Goal: Transaction & Acquisition: Purchase product/service

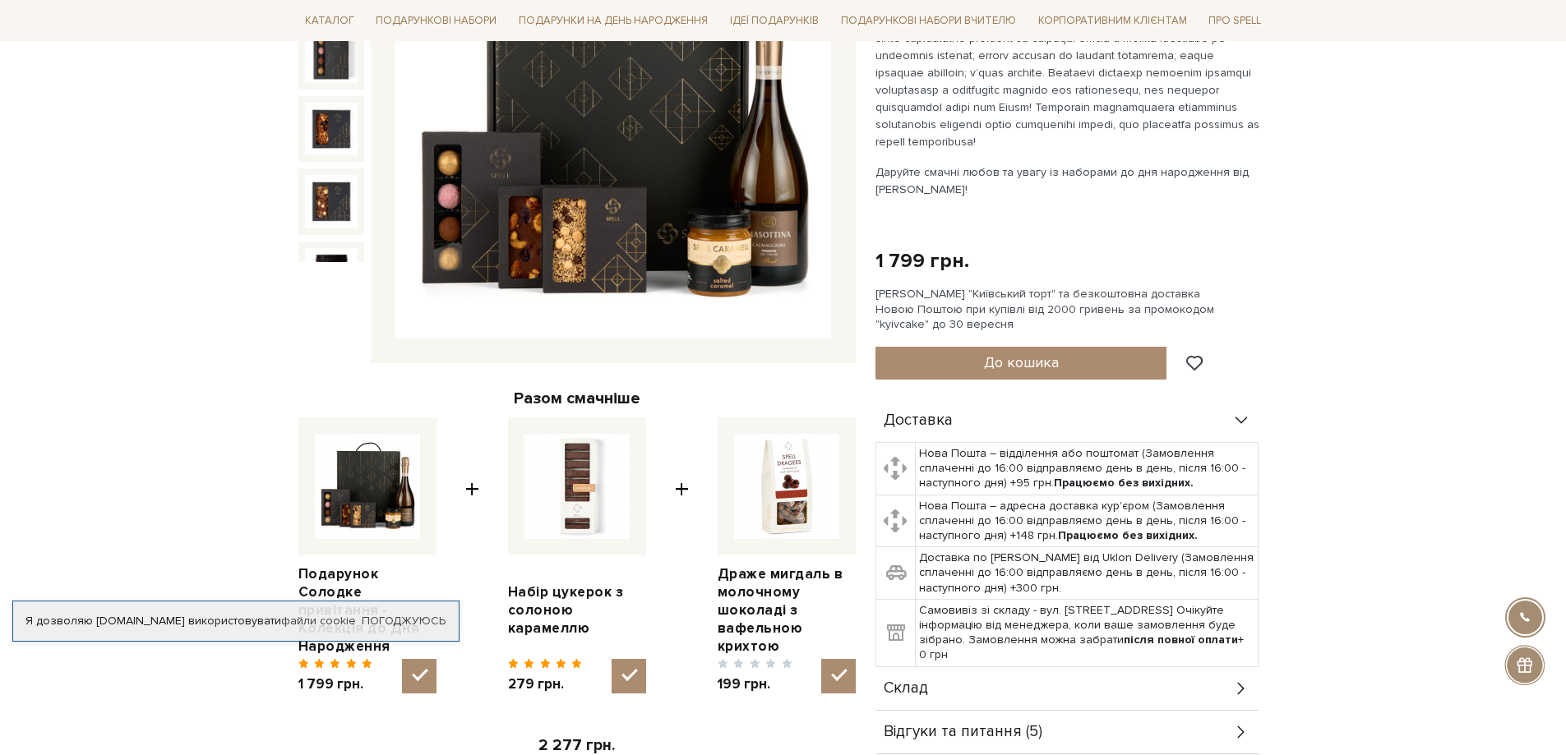
scroll to position [546, 0]
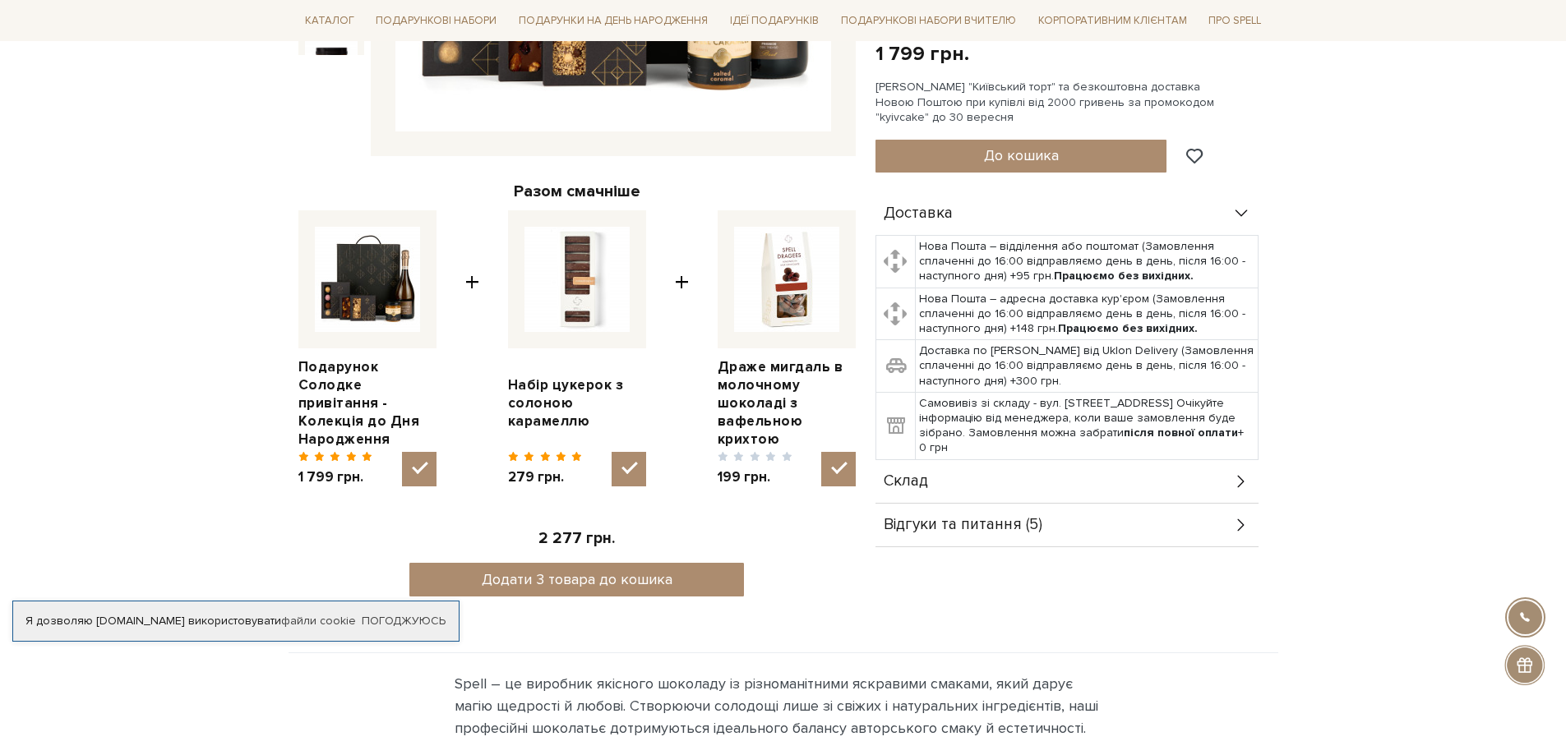
click at [1060, 478] on div "Склад" at bounding box center [1066, 481] width 383 height 43
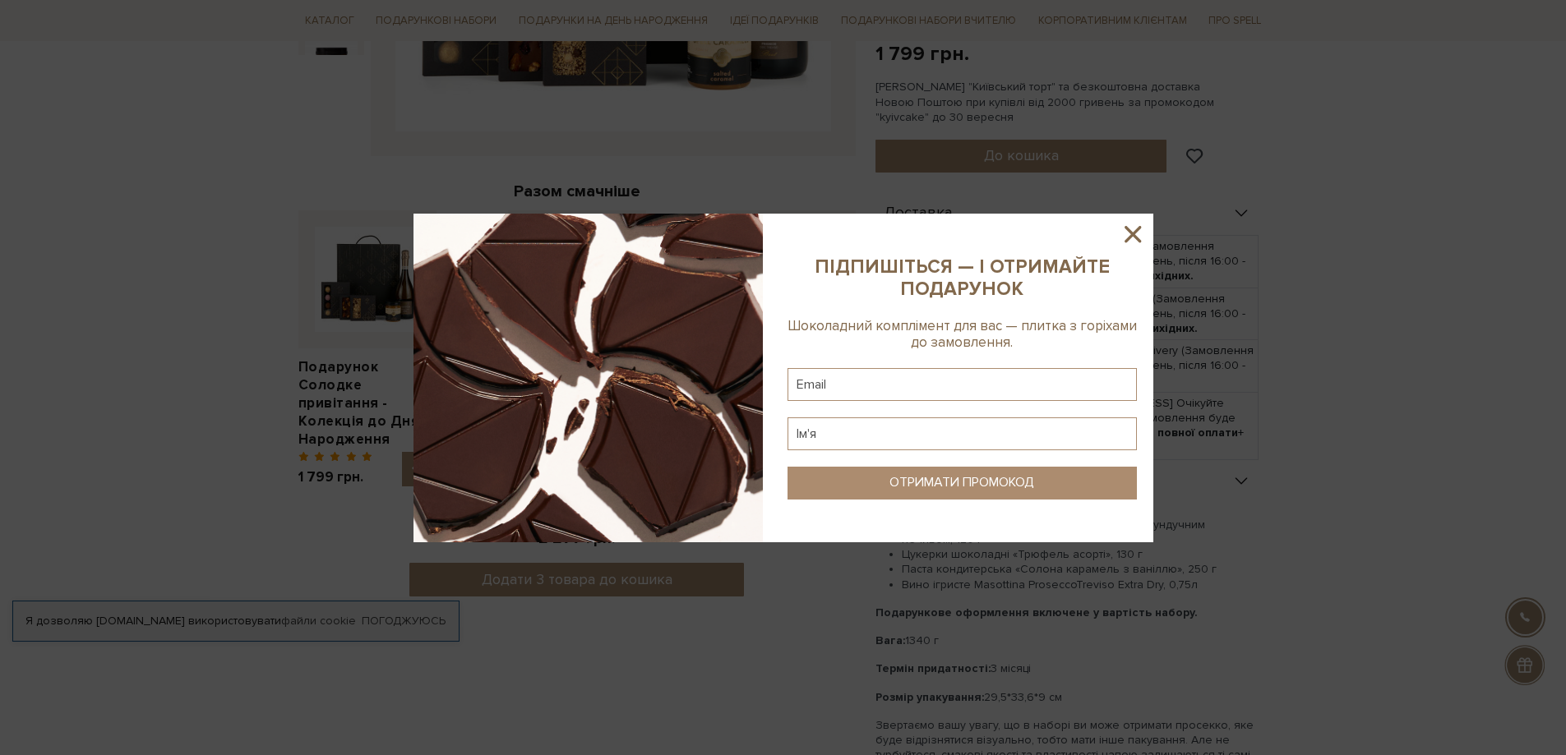
click at [1129, 229] on icon at bounding box center [1133, 234] width 28 height 28
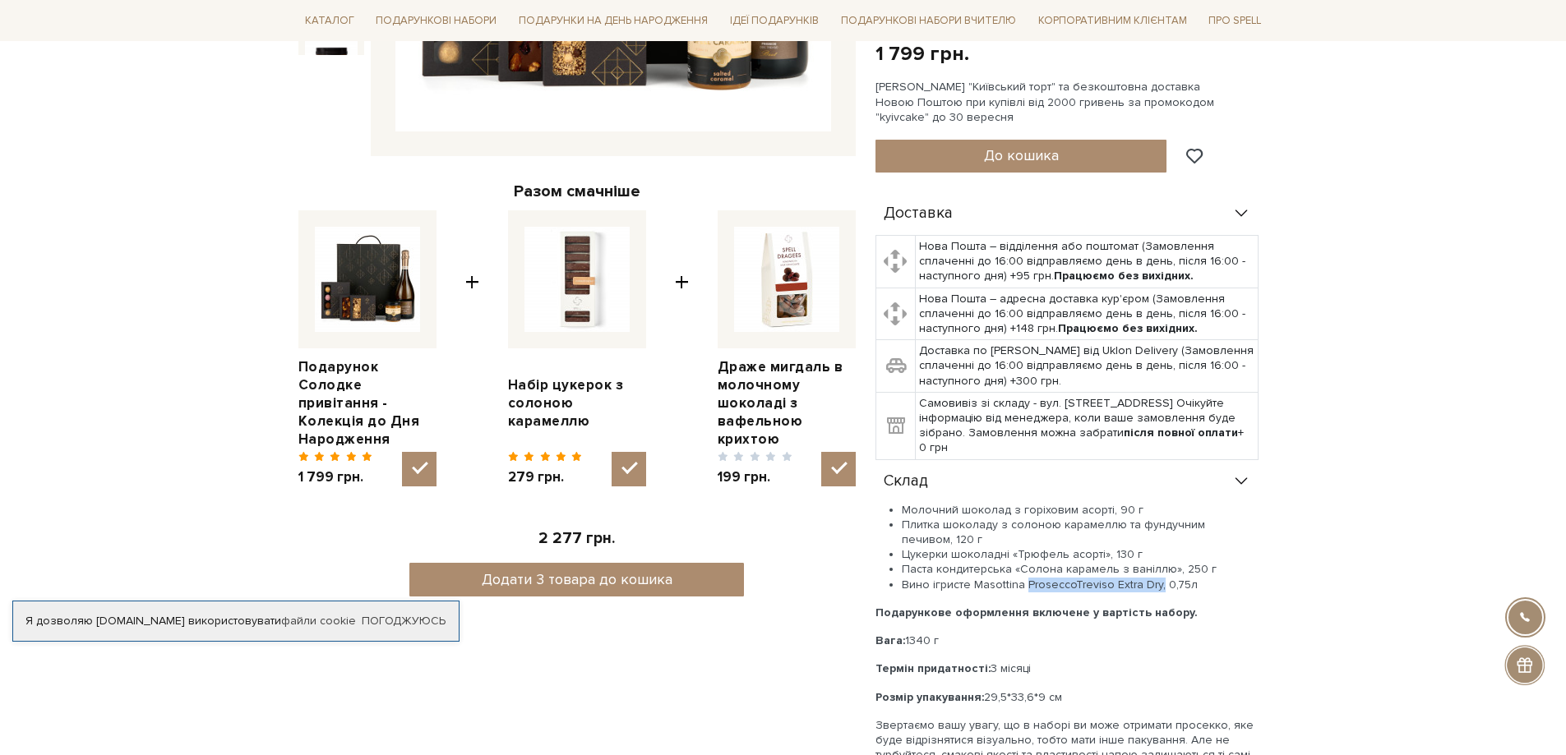
drag, startPoint x: 1024, startPoint y: 584, endPoint x: 1155, endPoint y: 589, distance: 130.8
click at [1155, 589] on li "Вино ігристе Masottina ProseccoTreviso Extra Dry, 0,75л" at bounding box center [1080, 585] width 357 height 15
copy li "ProseccoTreviso Extra Dry,"
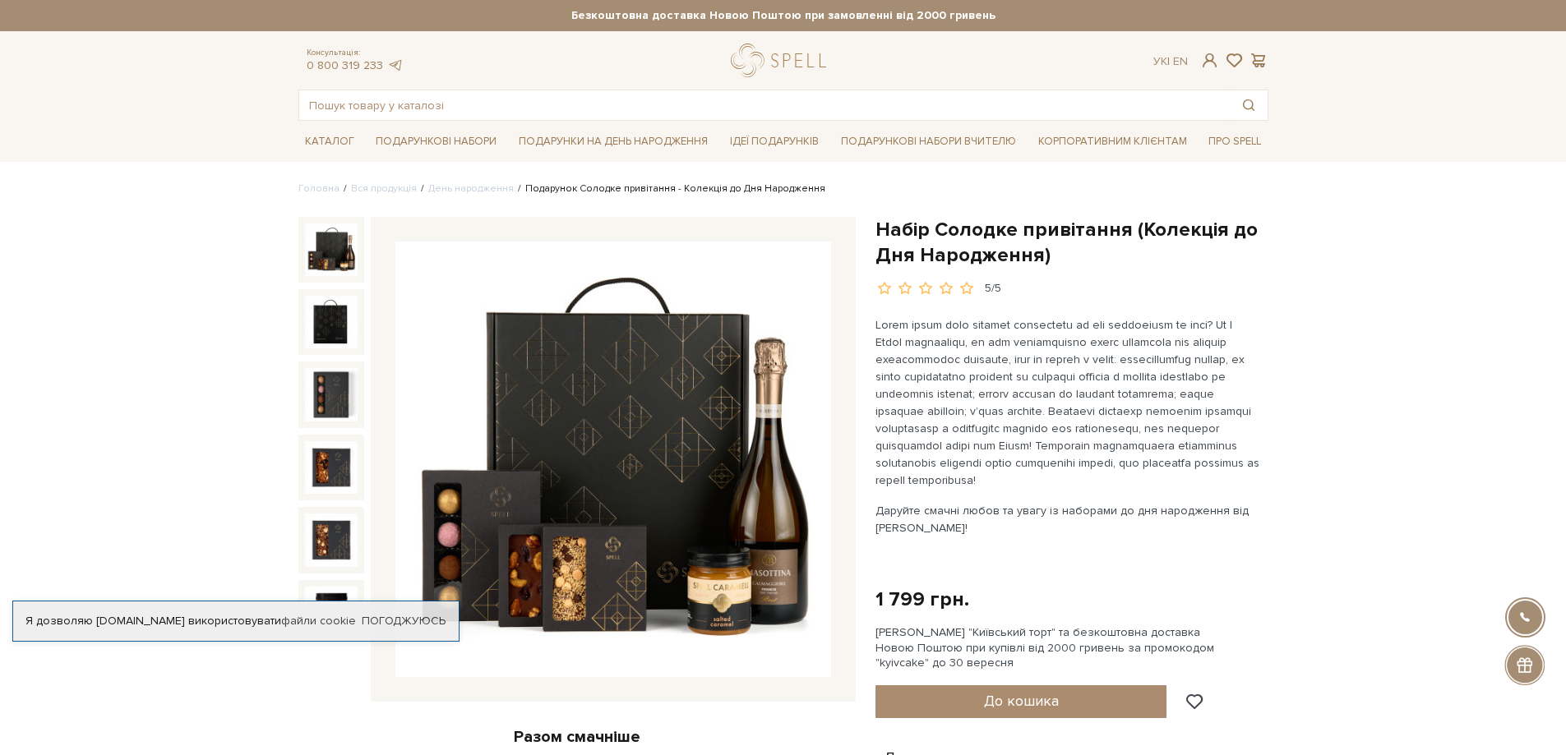
click at [141, 626] on div "Я дозволяю [DOMAIN_NAME] використовувати файли cookie" at bounding box center [236, 621] width 446 height 15
click at [402, 622] on link "Погоджуюсь" at bounding box center [404, 621] width 84 height 15
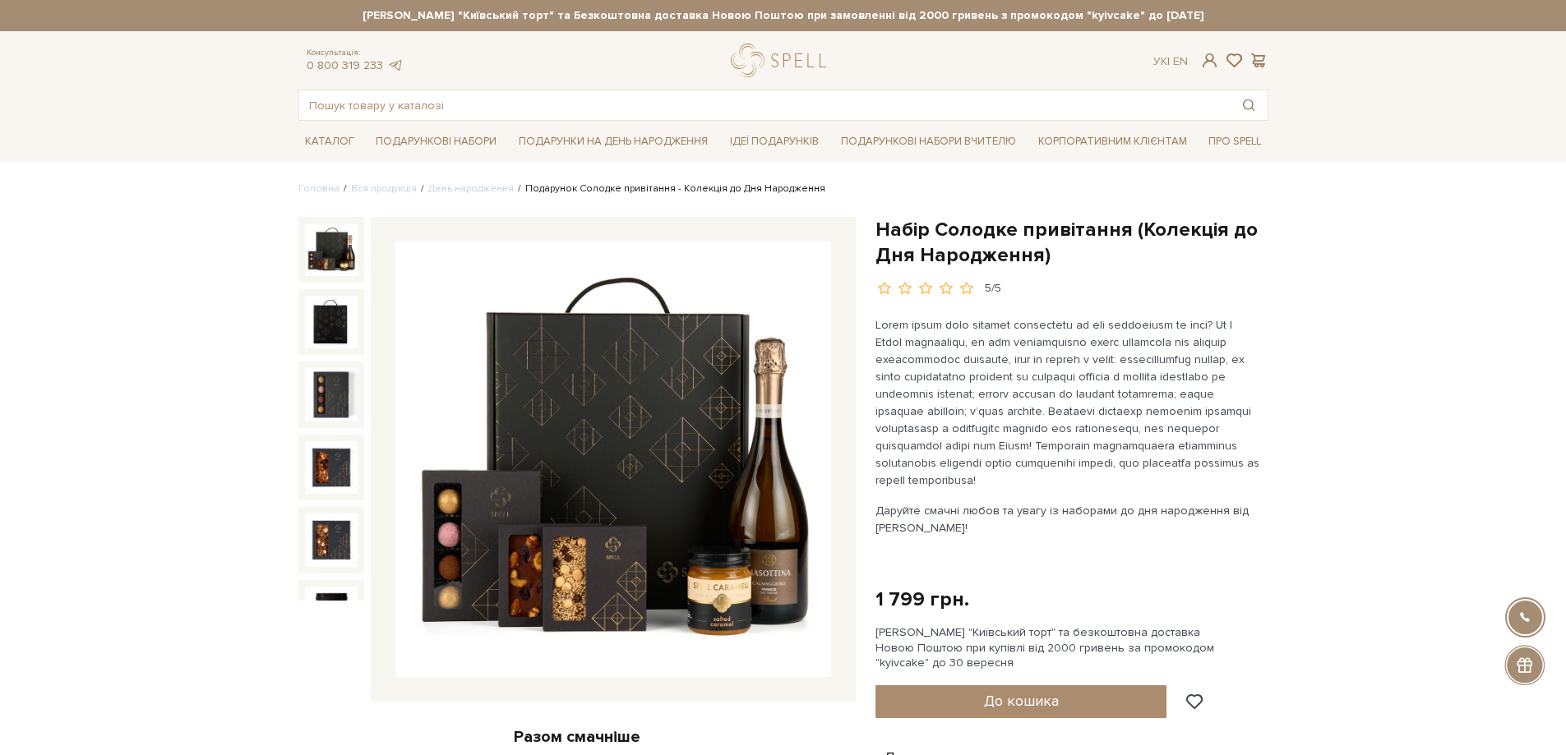
click at [338, 253] on img at bounding box center [331, 250] width 53 height 53
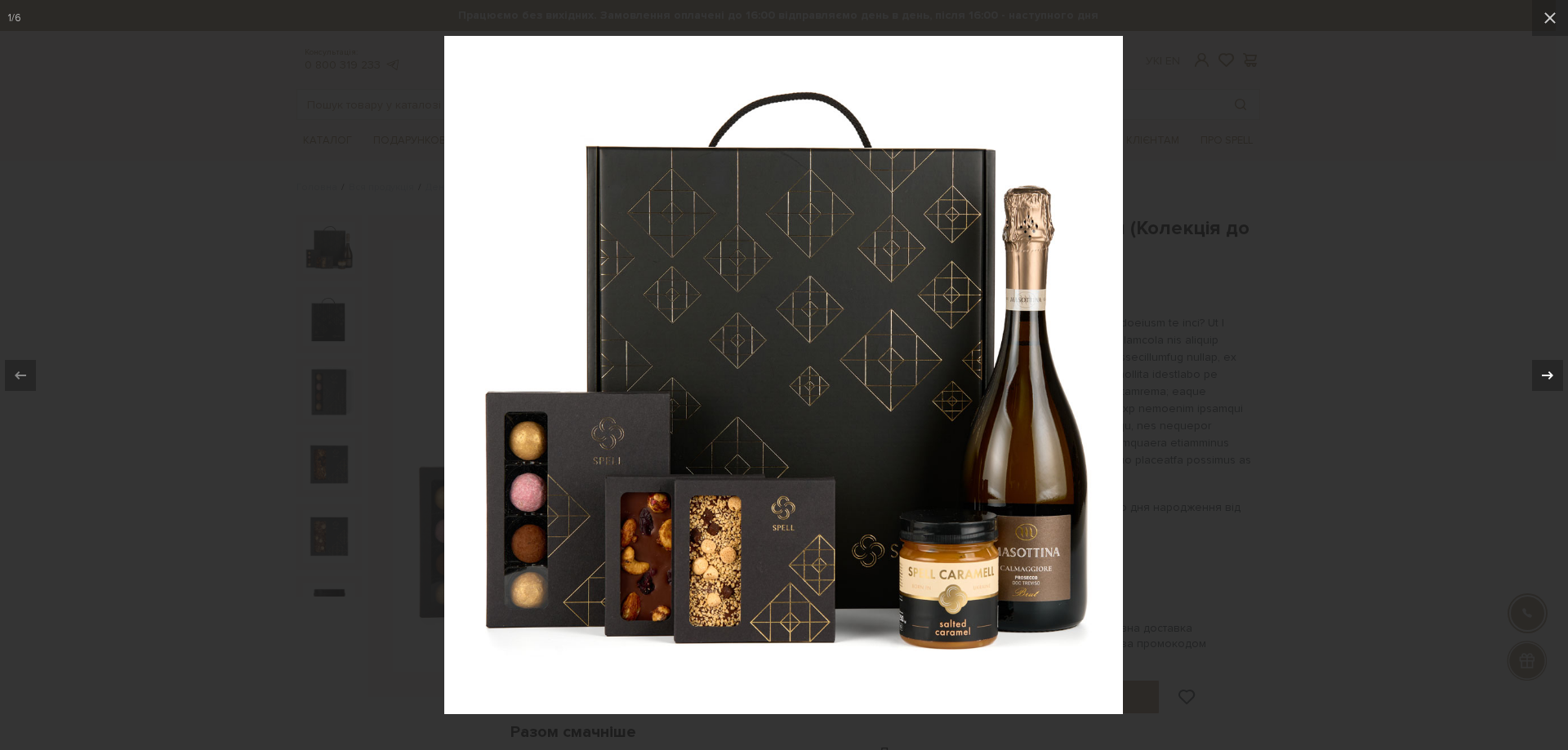
click at [1545, 375] on icon at bounding box center [1548, 375] width 12 height 8
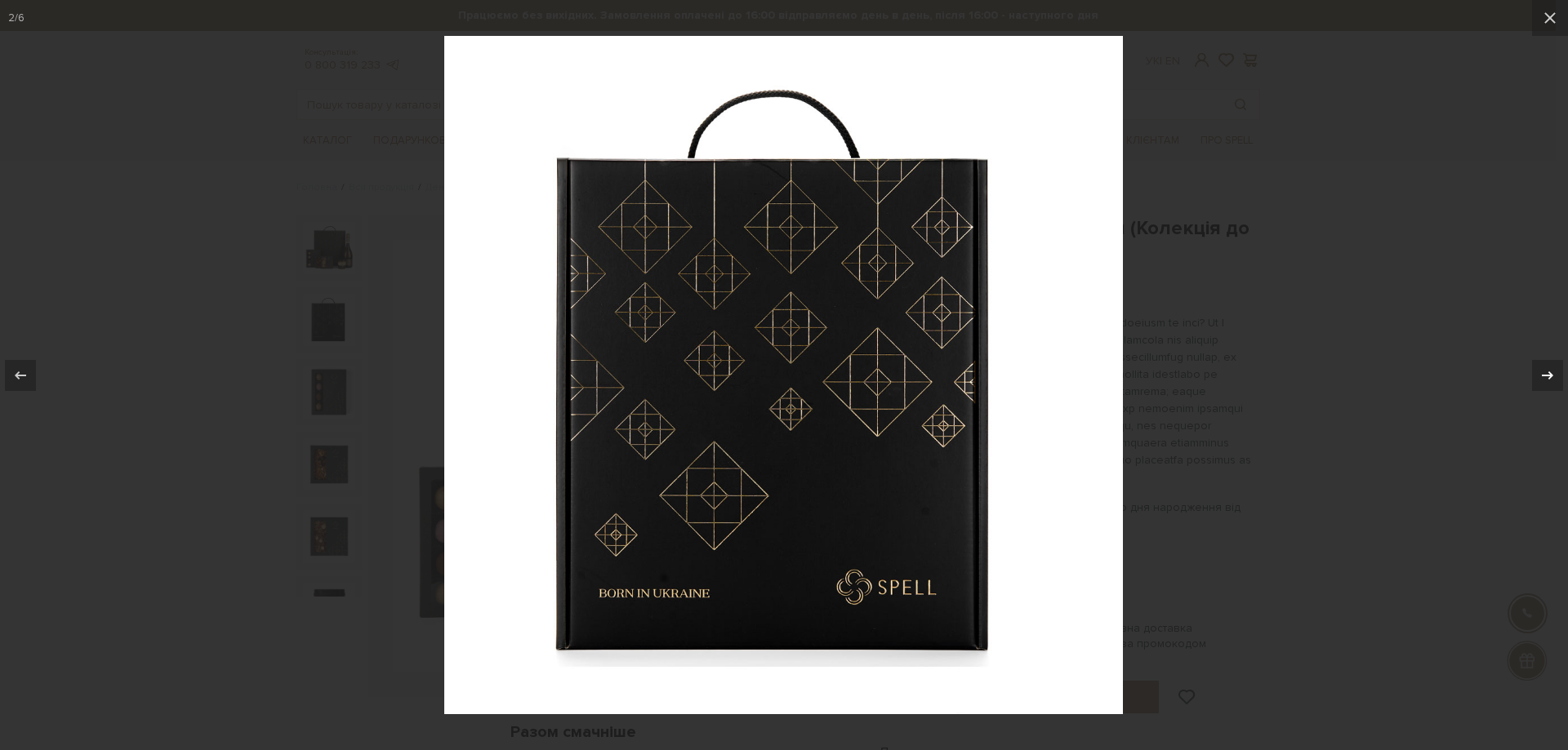
click at [1545, 375] on icon at bounding box center [1548, 375] width 12 height 8
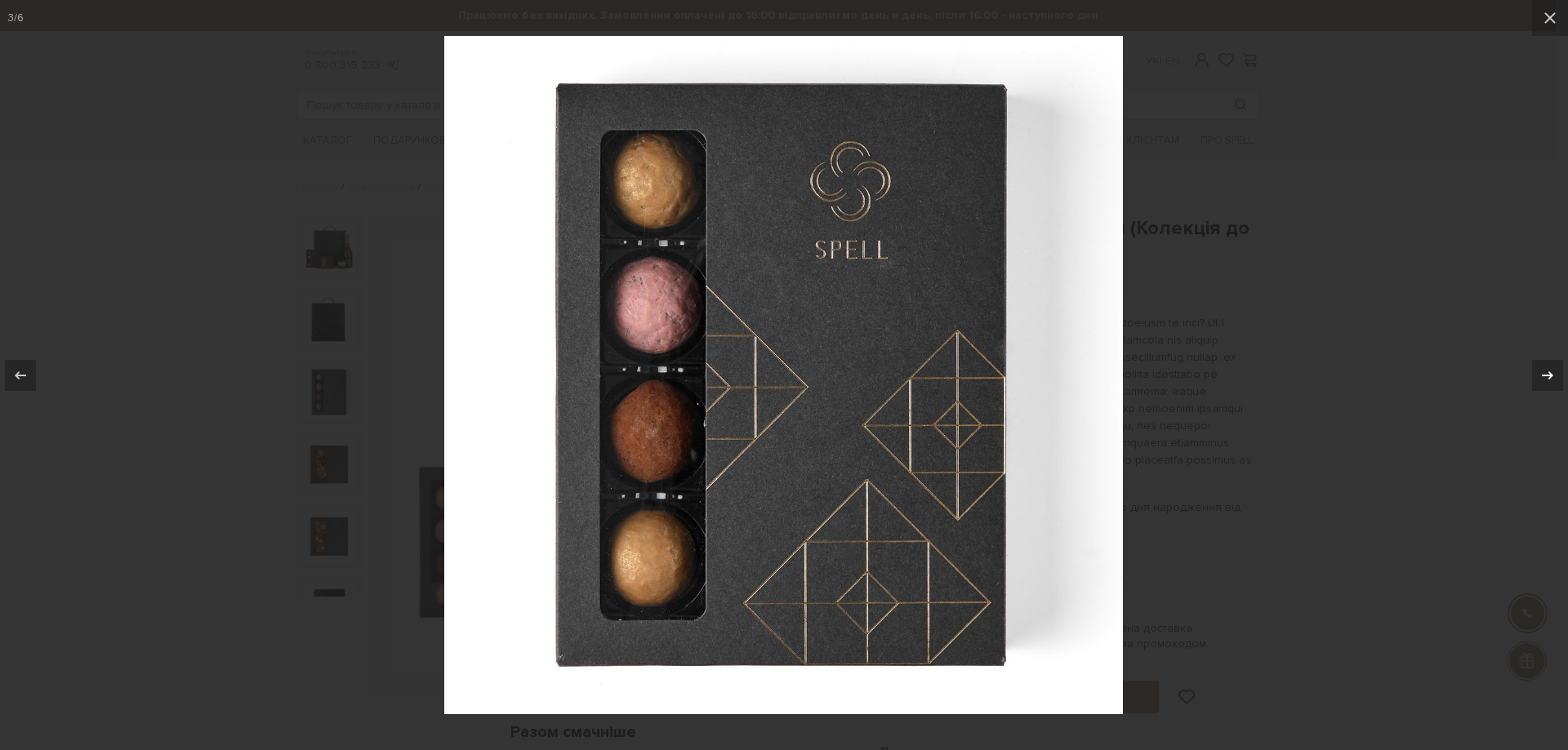
click at [1545, 375] on icon at bounding box center [1548, 375] width 12 height 8
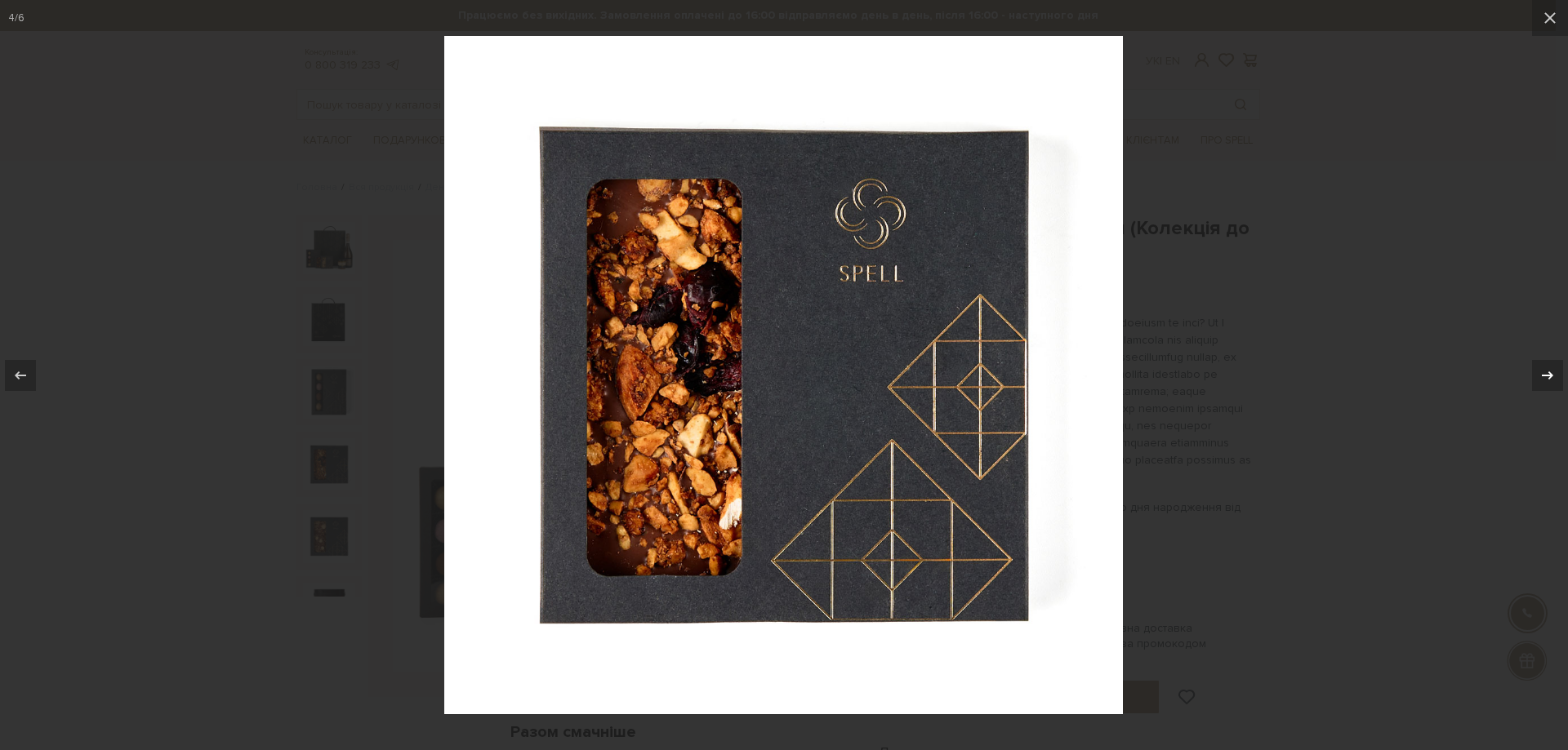
click at [1545, 375] on icon at bounding box center [1548, 375] width 12 height 8
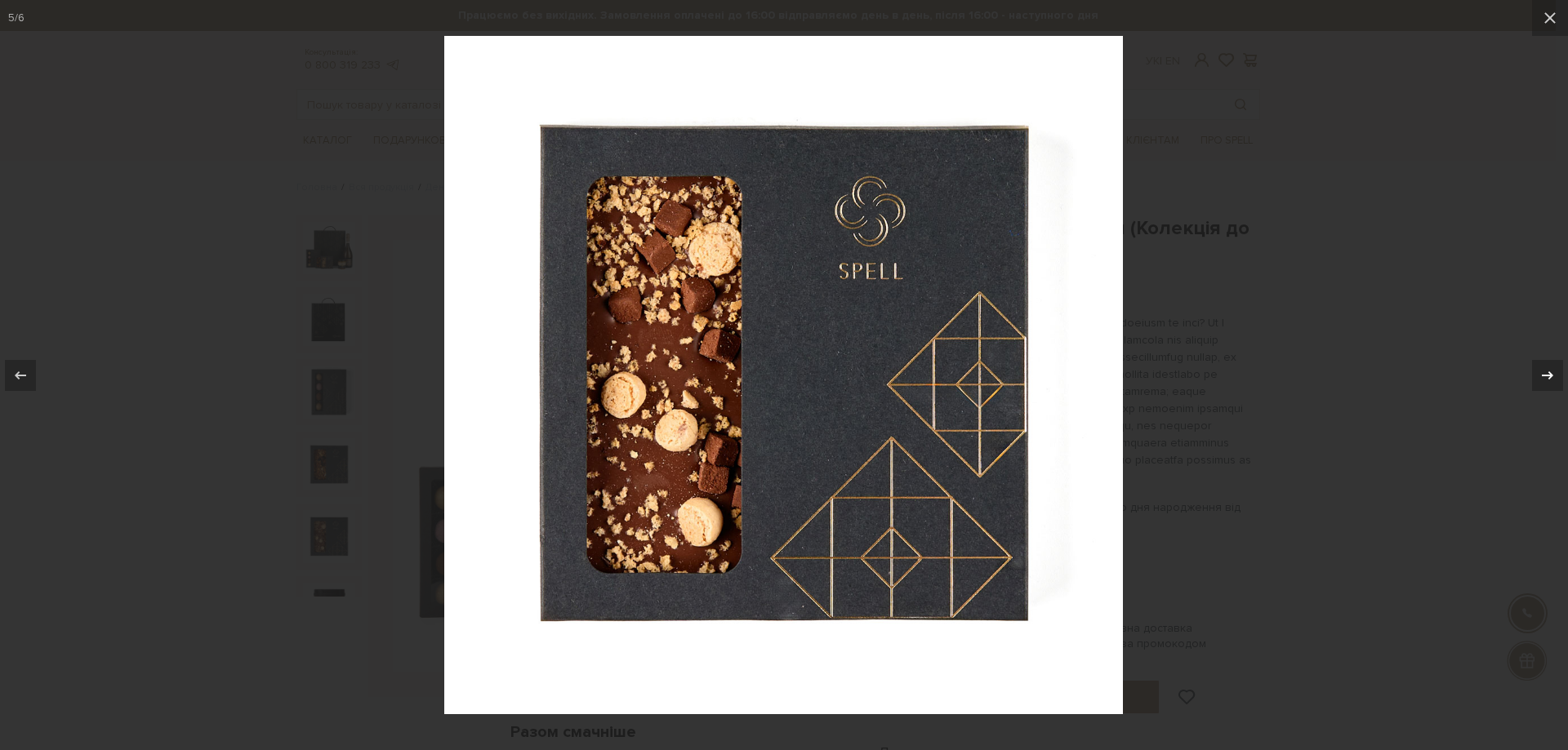
click at [1545, 375] on icon at bounding box center [1548, 375] width 12 height 8
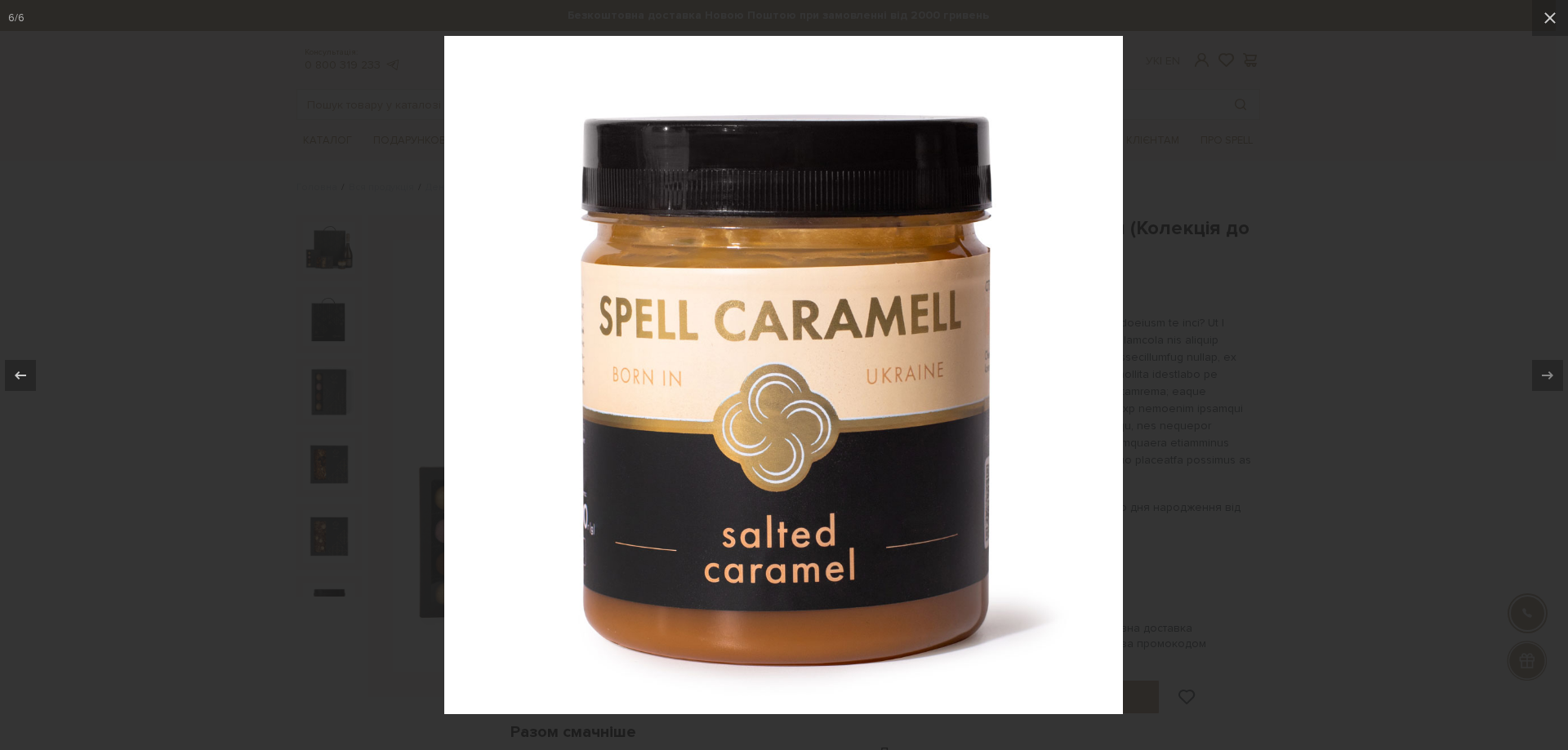
click at [1455, 311] on div at bounding box center [784, 375] width 1568 height 750
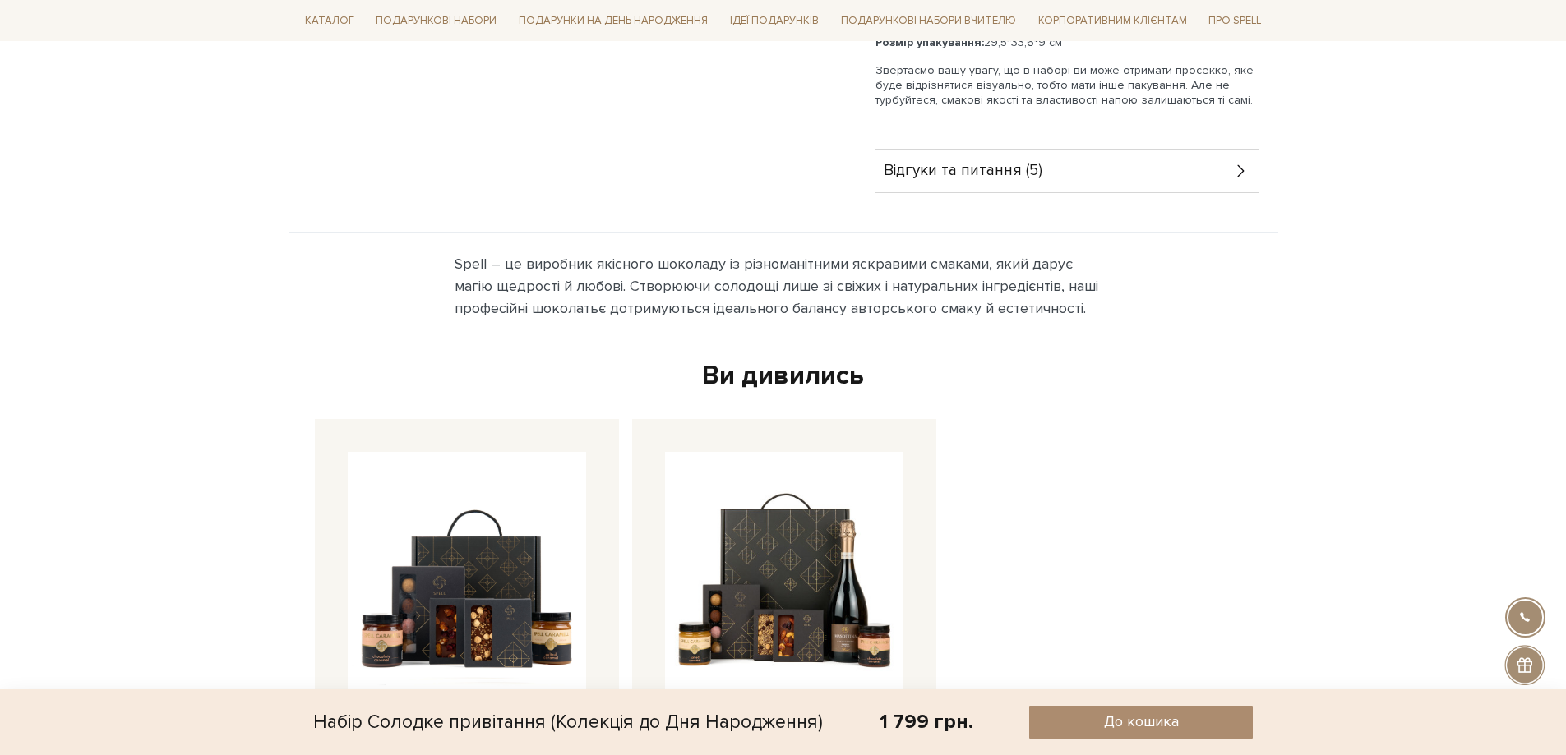
scroll to position [1233, 0]
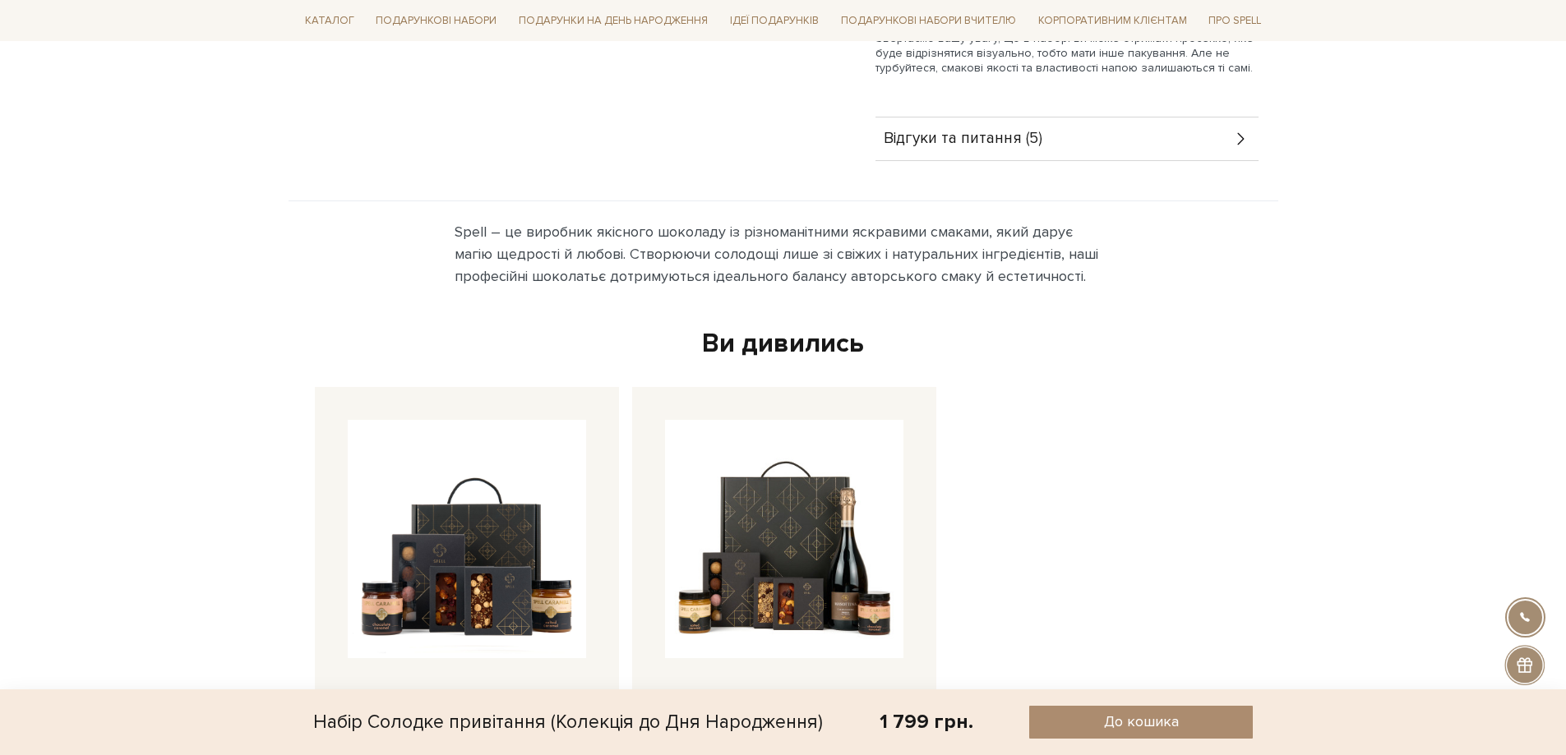
click at [1043, 118] on div "Відгуки та питання (5)" at bounding box center [1066, 139] width 383 height 43
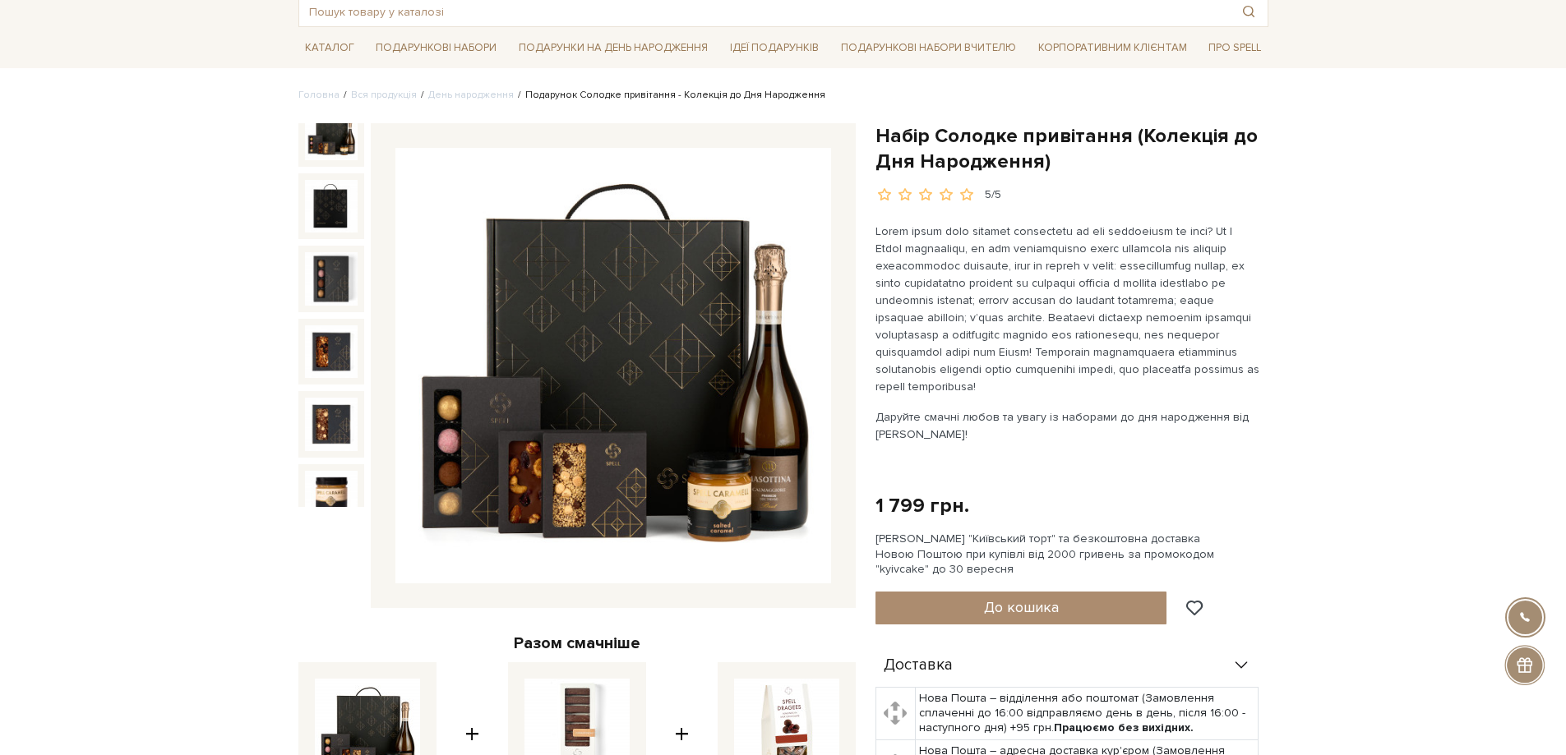
scroll to position [0, 0]
